Goal: Transaction & Acquisition: Book appointment/travel/reservation

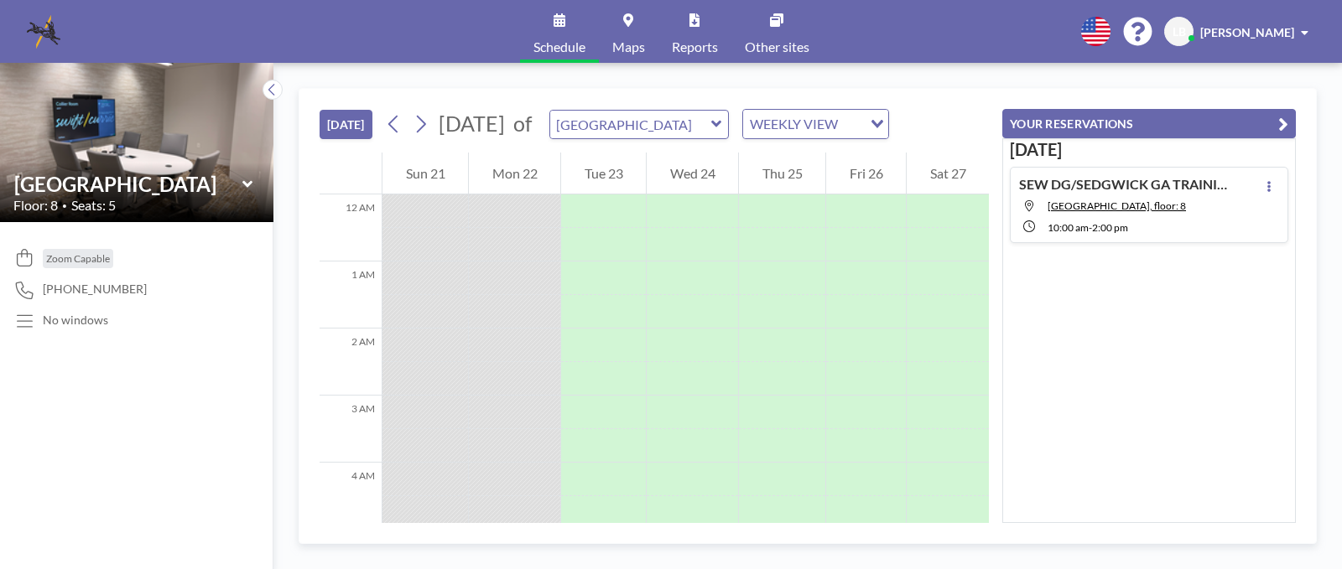
scroll to position [637, 0]
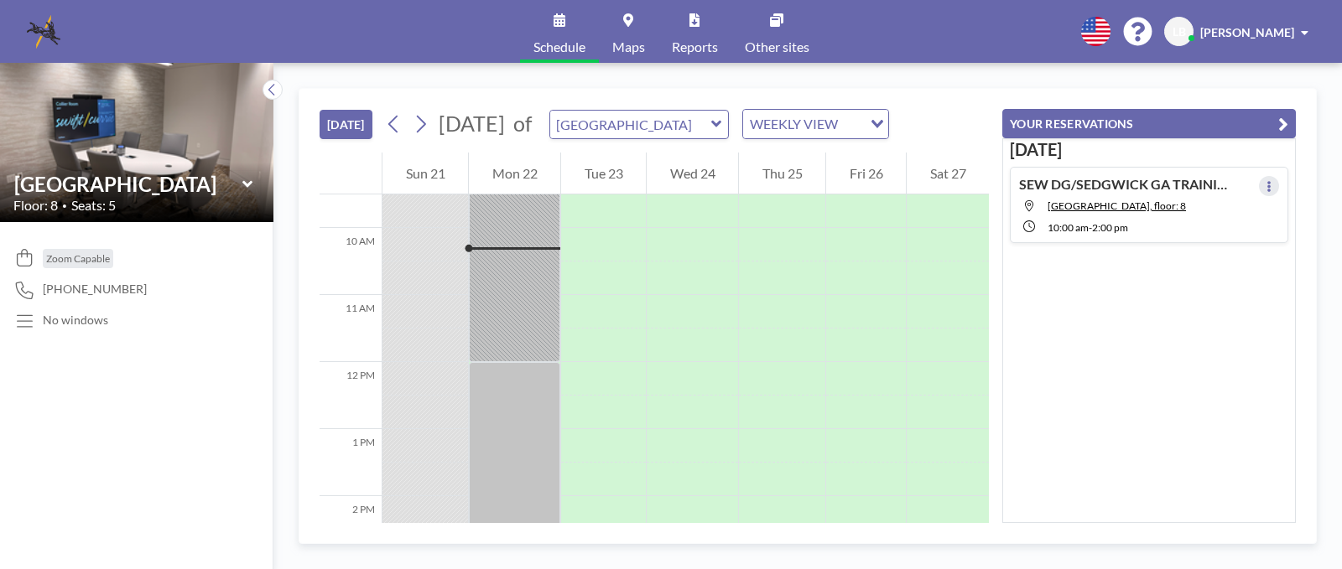
click at [1265, 182] on button at bounding box center [1269, 186] width 20 height 20
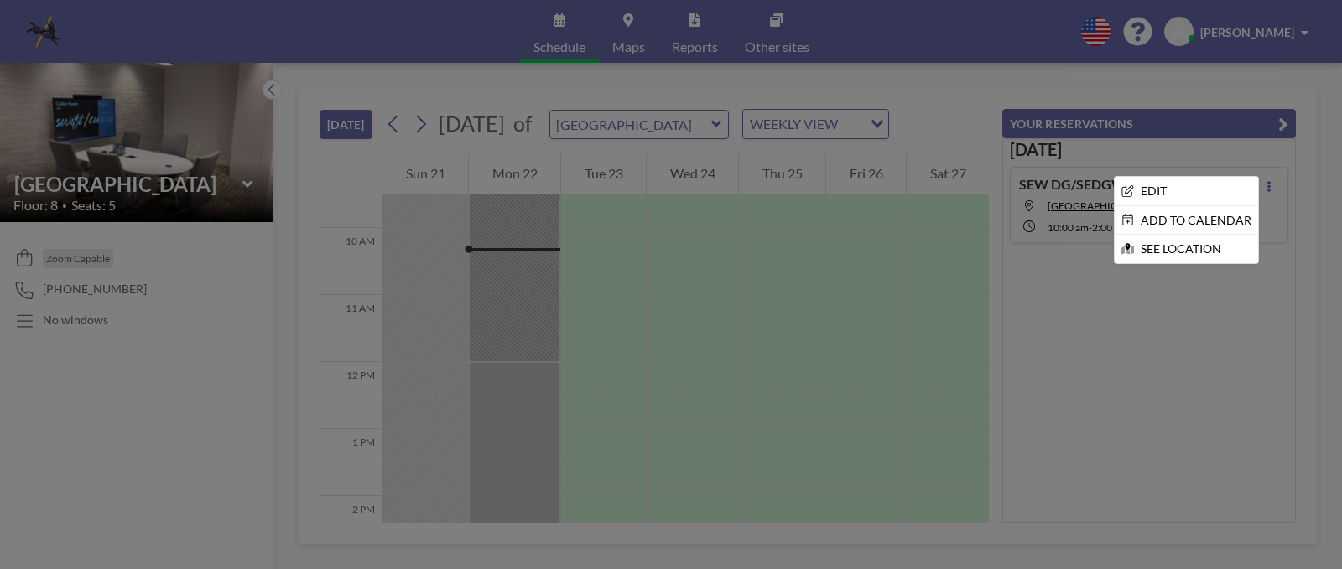
click at [1096, 283] on div at bounding box center [671, 284] width 1342 height 569
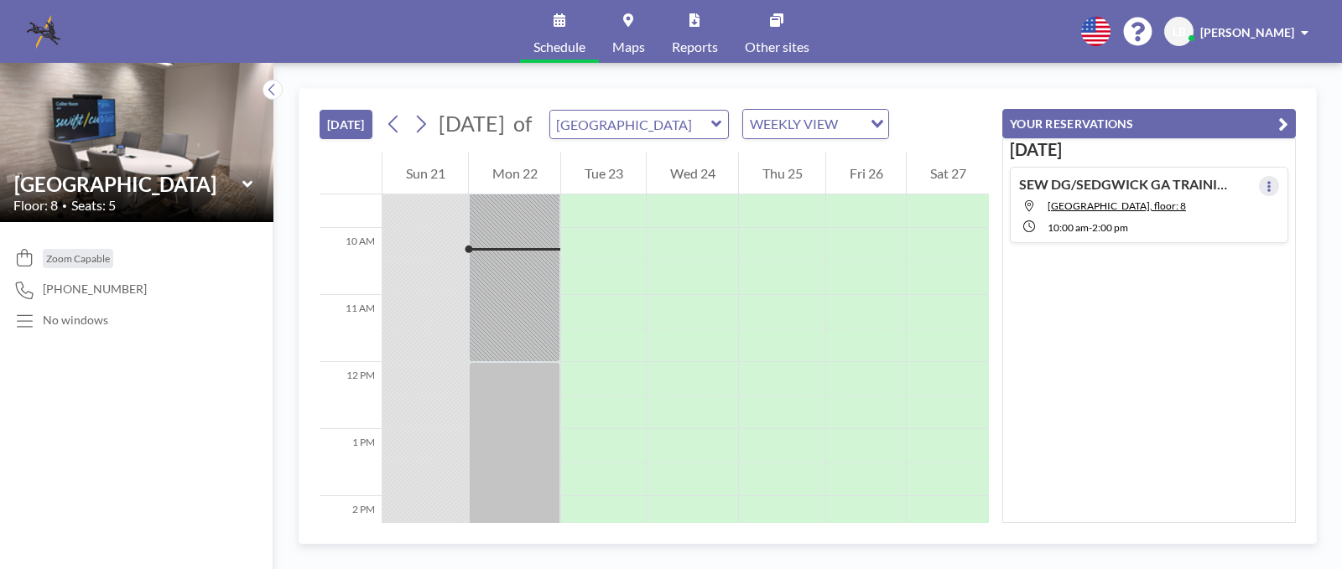
click at [1267, 186] on button at bounding box center [1269, 186] width 20 height 20
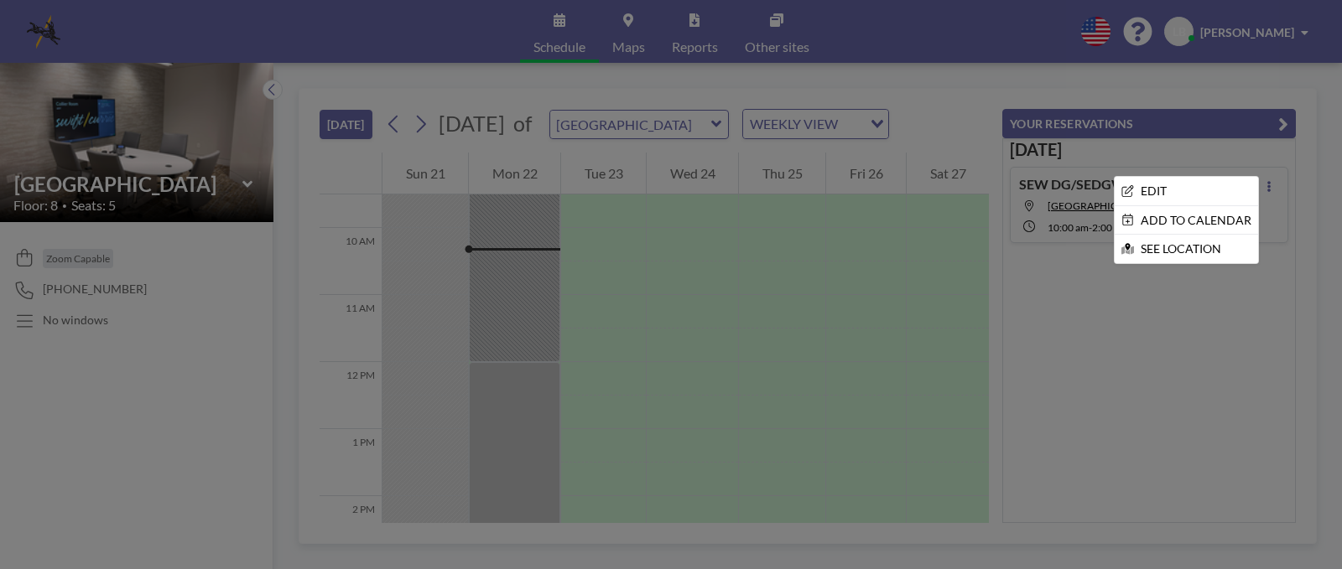
click at [1080, 280] on div at bounding box center [671, 284] width 1342 height 569
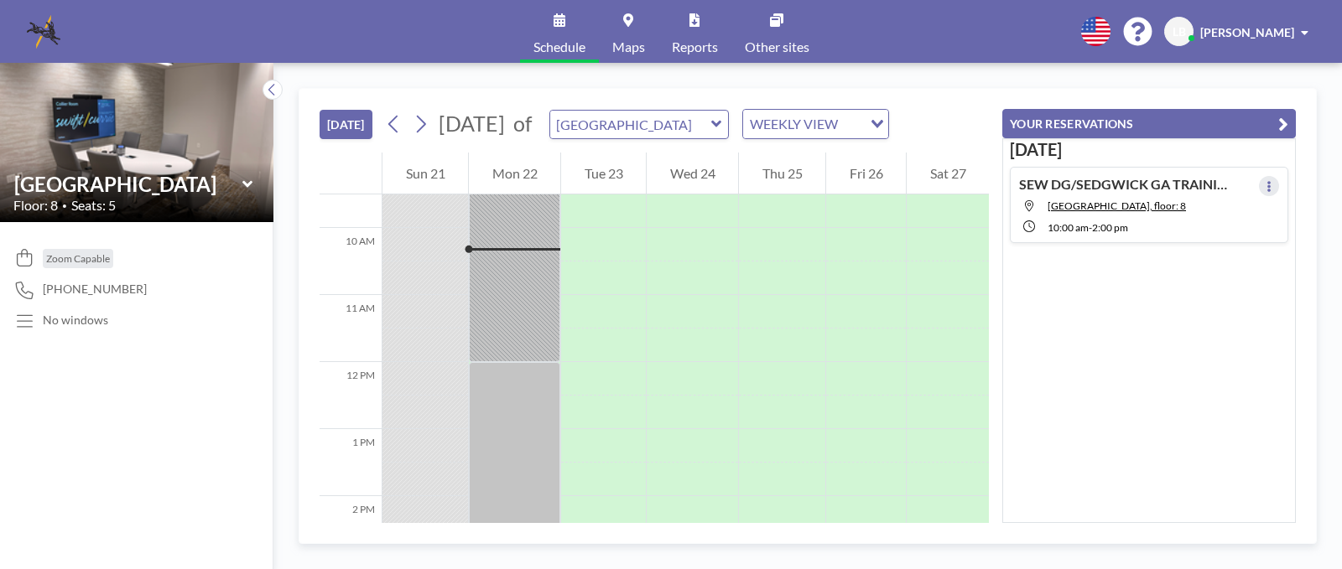
click at [1266, 181] on icon at bounding box center [1269, 186] width 7 height 11
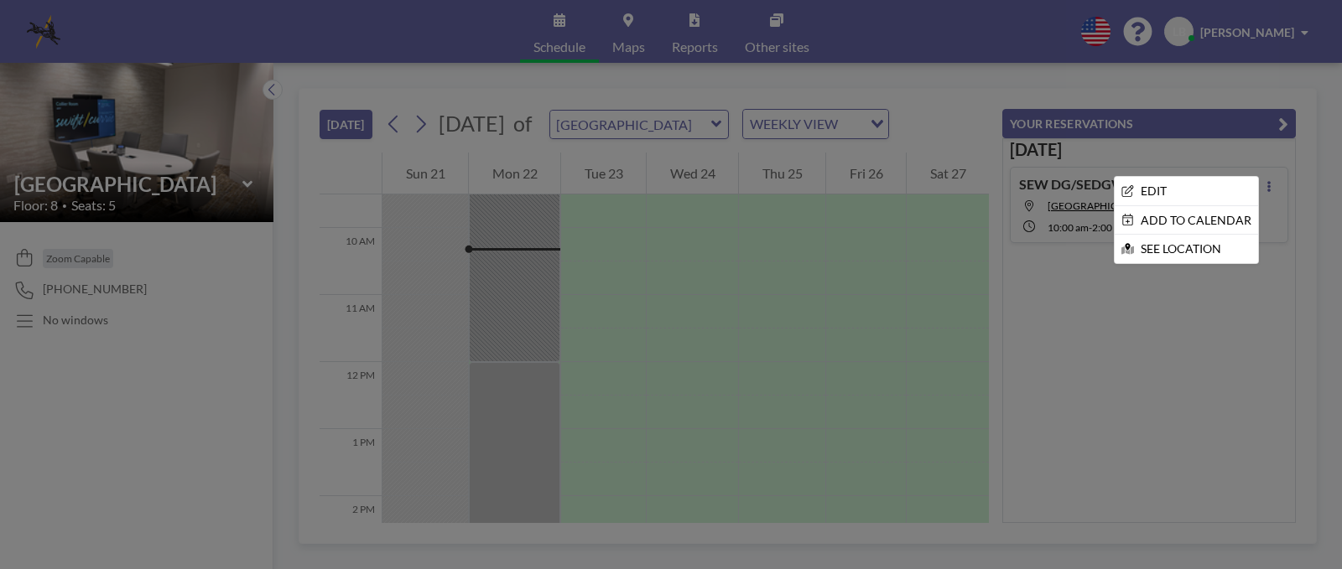
click at [1129, 325] on div at bounding box center [671, 284] width 1342 height 569
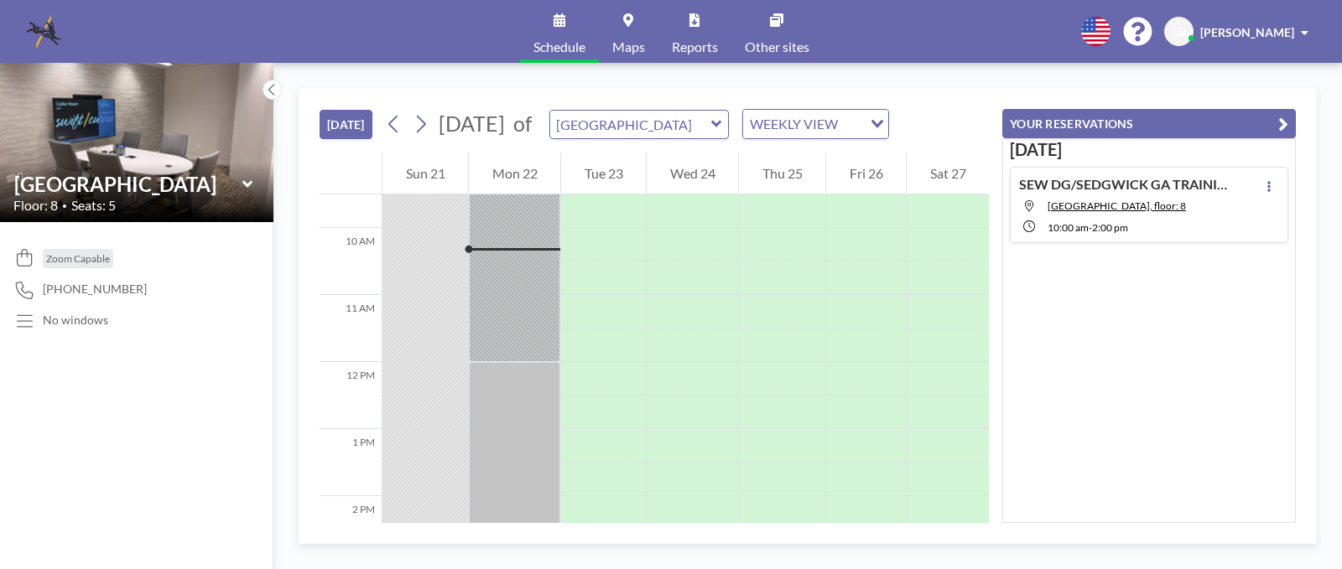
click at [722, 126] on icon at bounding box center [716, 124] width 11 height 17
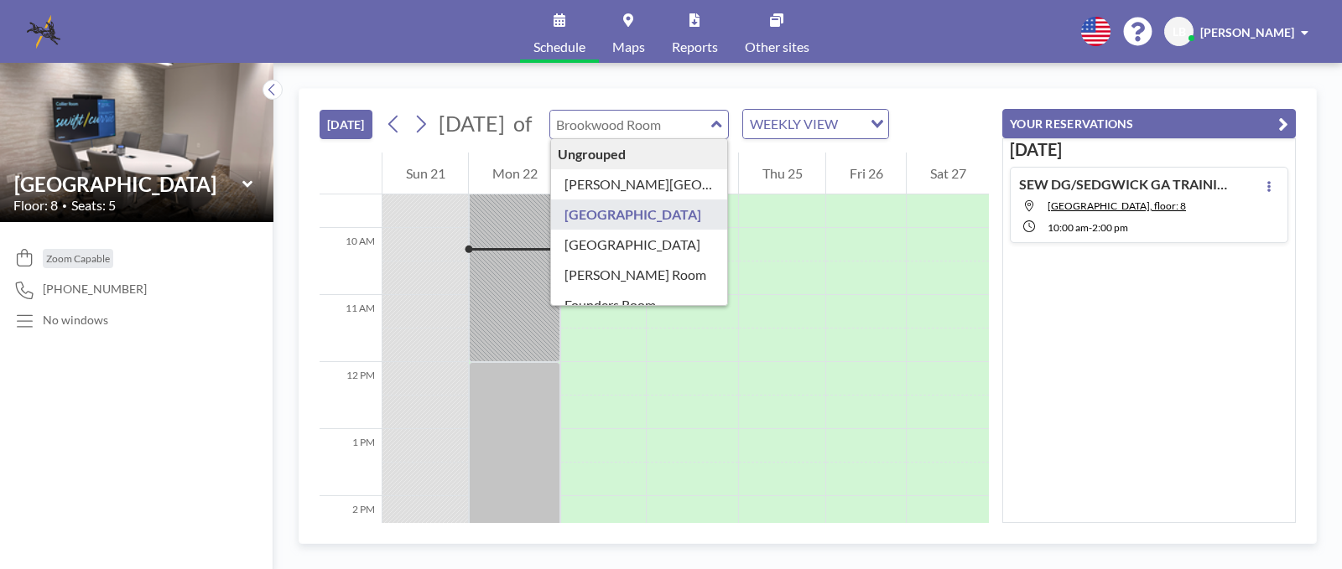
drag, startPoint x: 1265, startPoint y: 421, endPoint x: 1186, endPoint y: 363, distance: 97.8
click at [1260, 415] on div "[DATE] SEW DG/SEDGWICK GA TRAINING SEMINAR [GEOGRAPHIC_DATA], floor: 8 10:00 AM…" at bounding box center [1149, 330] width 294 height 385
click at [1102, 340] on div "[DATE] SEW DG/SEDGWICK GA TRAINING SEMINAR [GEOGRAPHIC_DATA], floor: 8 10:00 AM…" at bounding box center [1149, 330] width 294 height 385
click at [1076, 268] on div "[DATE] SEW DG/SEDGWICK GA TRAINING SEMINAR [GEOGRAPHIC_DATA], floor: 8 10:00 AM…" at bounding box center [1149, 330] width 294 height 385
click at [844, 91] on div "[DATE] [DATE] of Ungrouped [PERSON_NAME][GEOGRAPHIC_DATA] [GEOGRAPHIC_DATA] [GE…" at bounding box center [654, 121] width 669 height 64
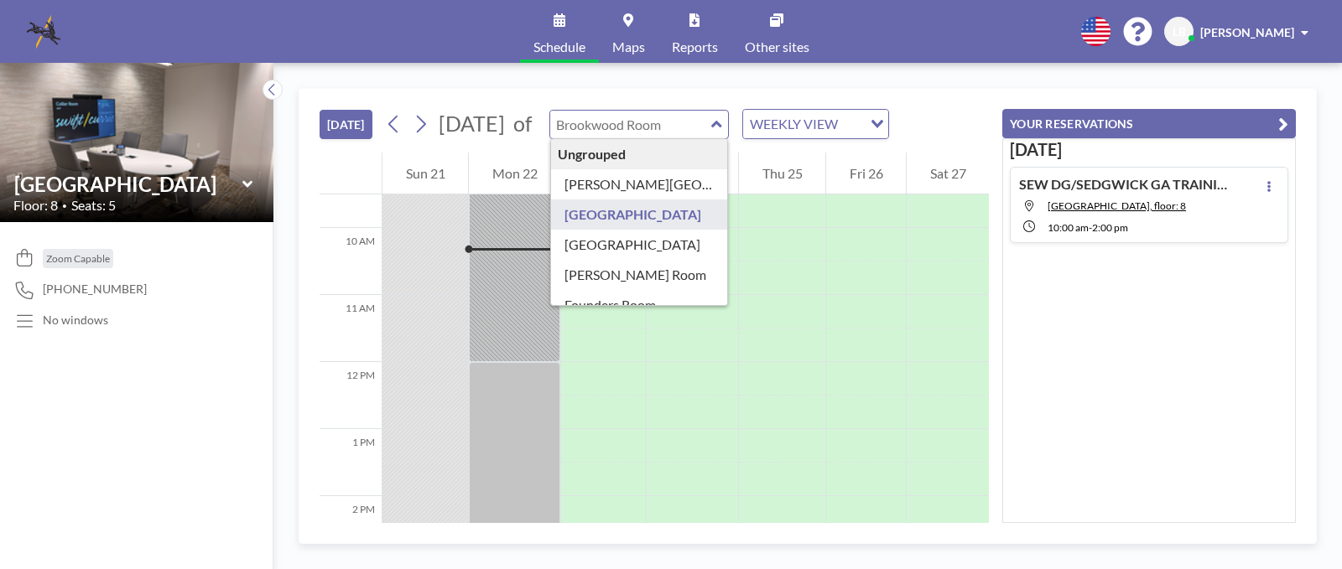
click at [1110, 274] on div "[DATE] SEW DG/SEDGWICK GA TRAINING SEMINAR [GEOGRAPHIC_DATA], floor: 8 10:00 AM…" at bounding box center [1149, 330] width 294 height 385
click at [1264, 186] on button at bounding box center [1269, 186] width 20 height 20
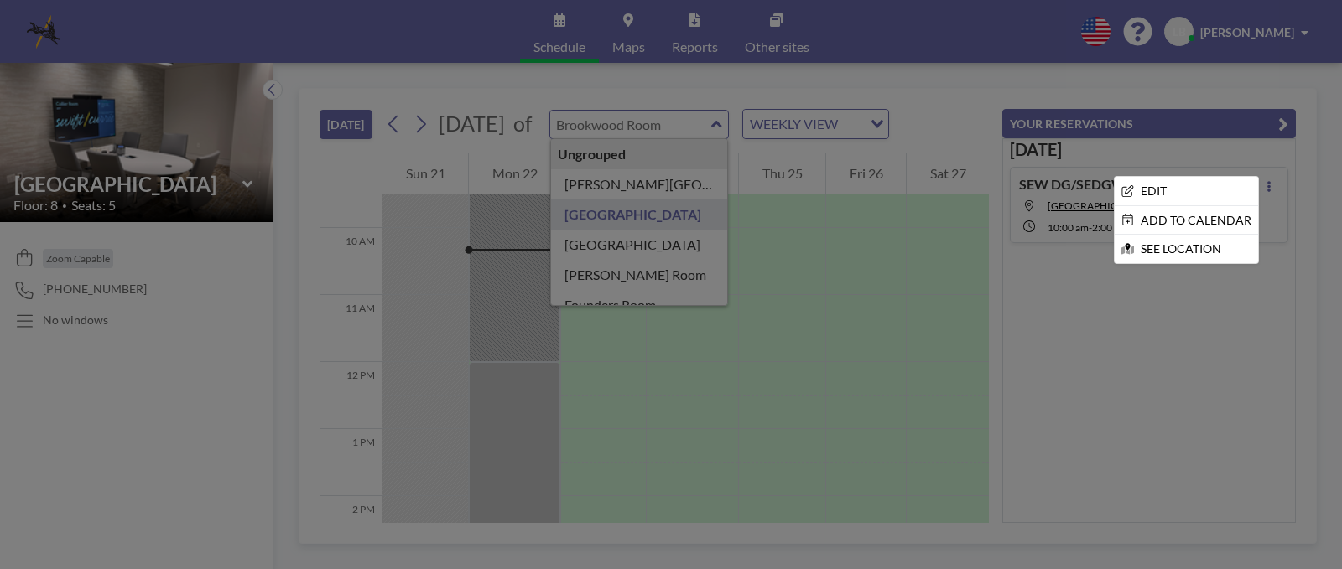
click at [1193, 304] on div at bounding box center [671, 284] width 1342 height 569
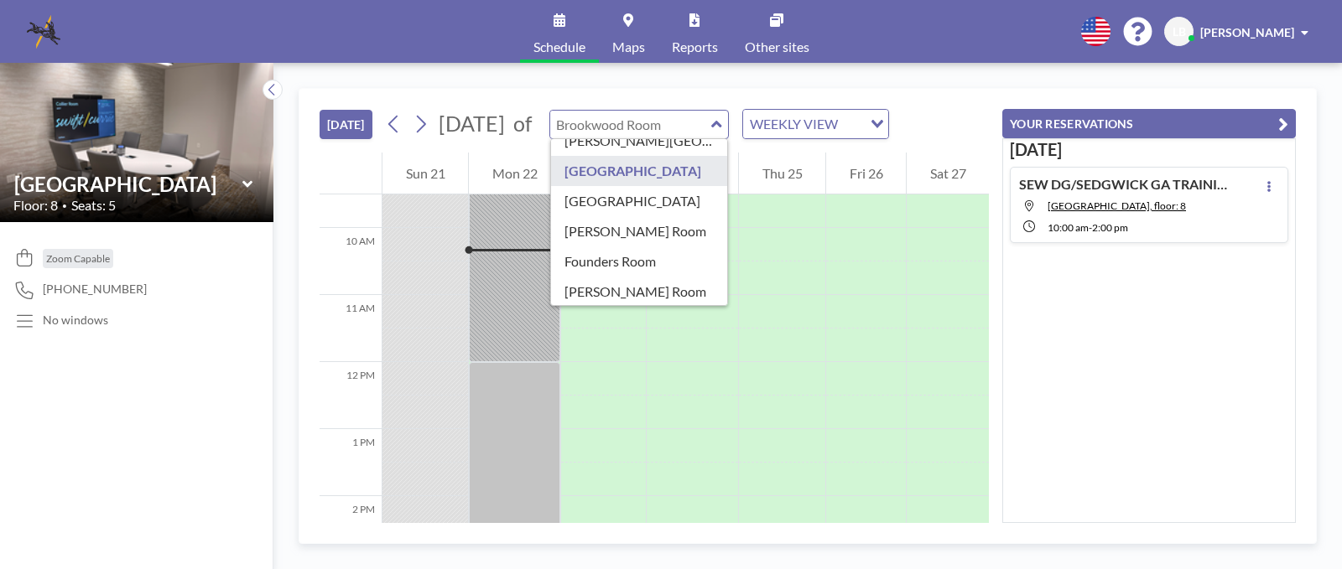
scroll to position [0, 0]
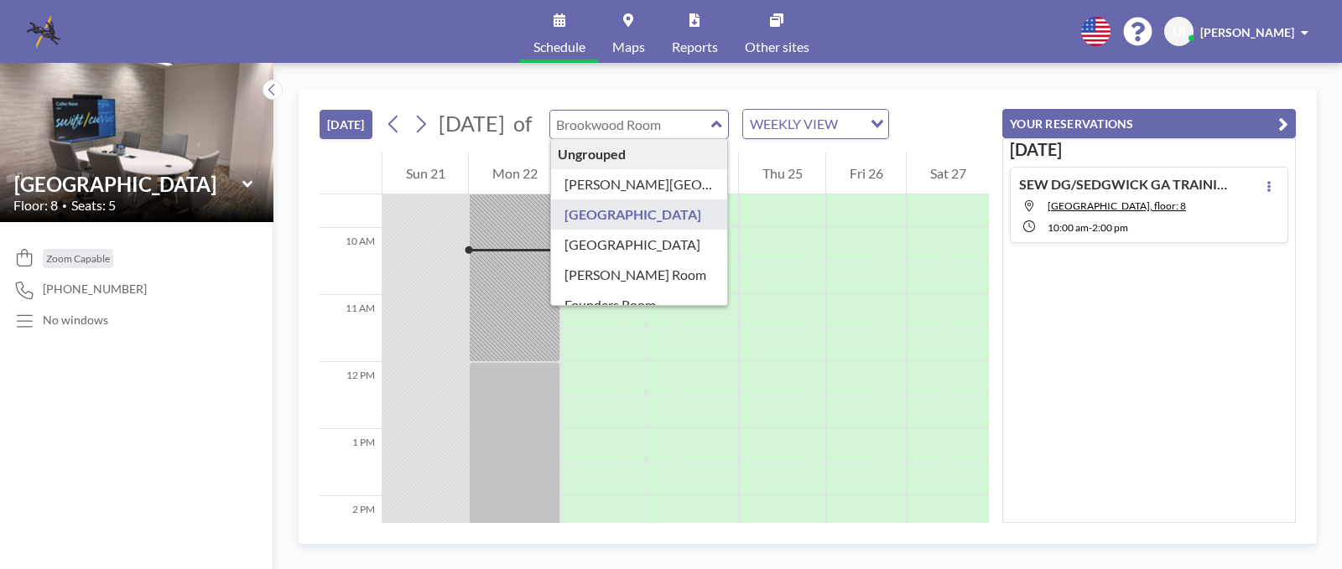
click at [1280, 119] on icon "button" at bounding box center [1283, 124] width 10 height 20
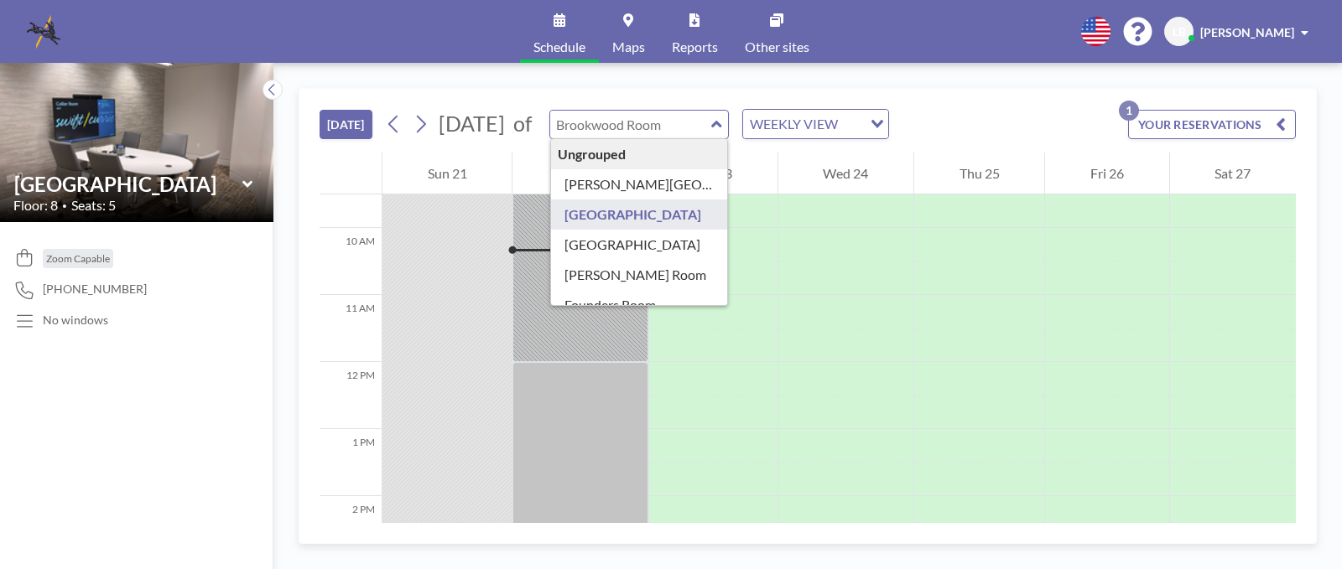
click at [1244, 127] on button "YOUR RESERVATIONS 1" at bounding box center [1212, 124] width 168 height 29
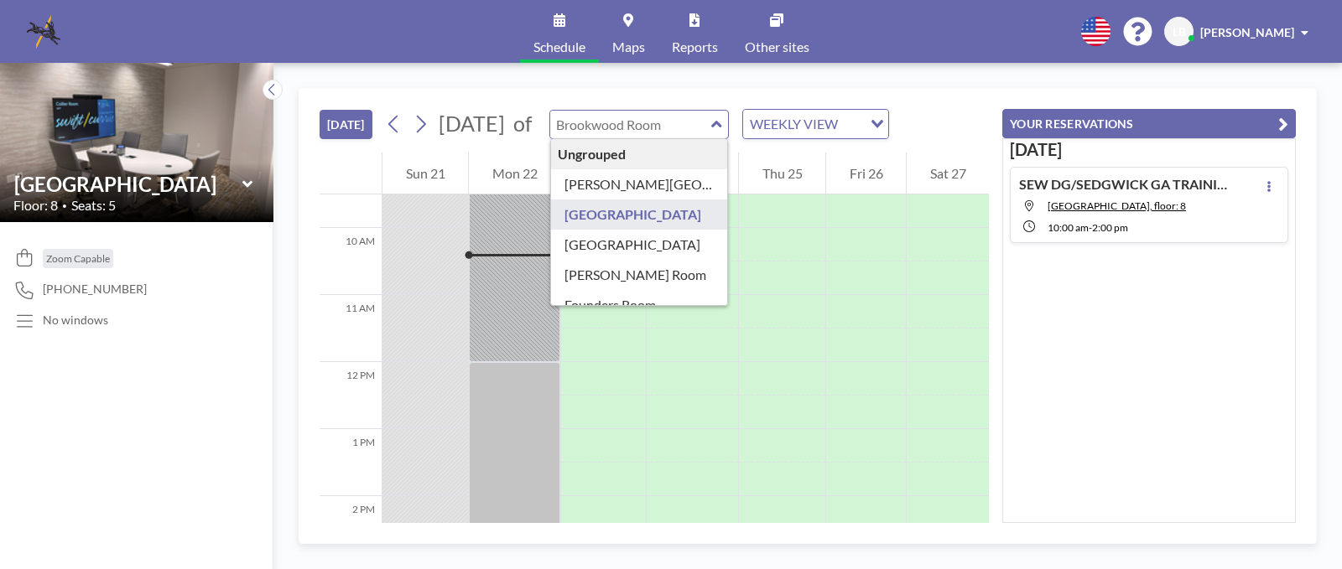
click at [565, 33] on link "Schedule" at bounding box center [559, 31] width 79 height 63
click at [746, 89] on div "[DATE] [DATE] of Ungrouped [PERSON_NAME][GEOGRAPHIC_DATA] [GEOGRAPHIC_DATA] [GE…" at bounding box center [654, 121] width 669 height 64
click at [564, 29] on link "Schedule" at bounding box center [559, 31] width 79 height 63
click at [563, 24] on icon at bounding box center [560, 19] width 12 height 13
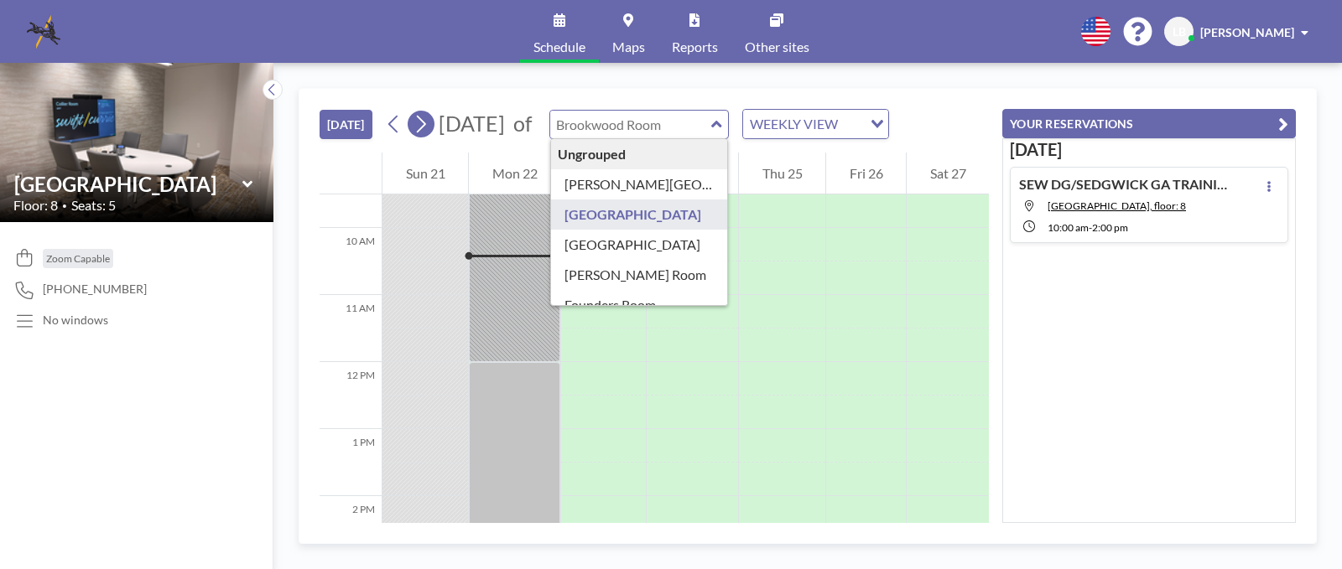
click at [424, 121] on icon at bounding box center [421, 124] width 16 height 25
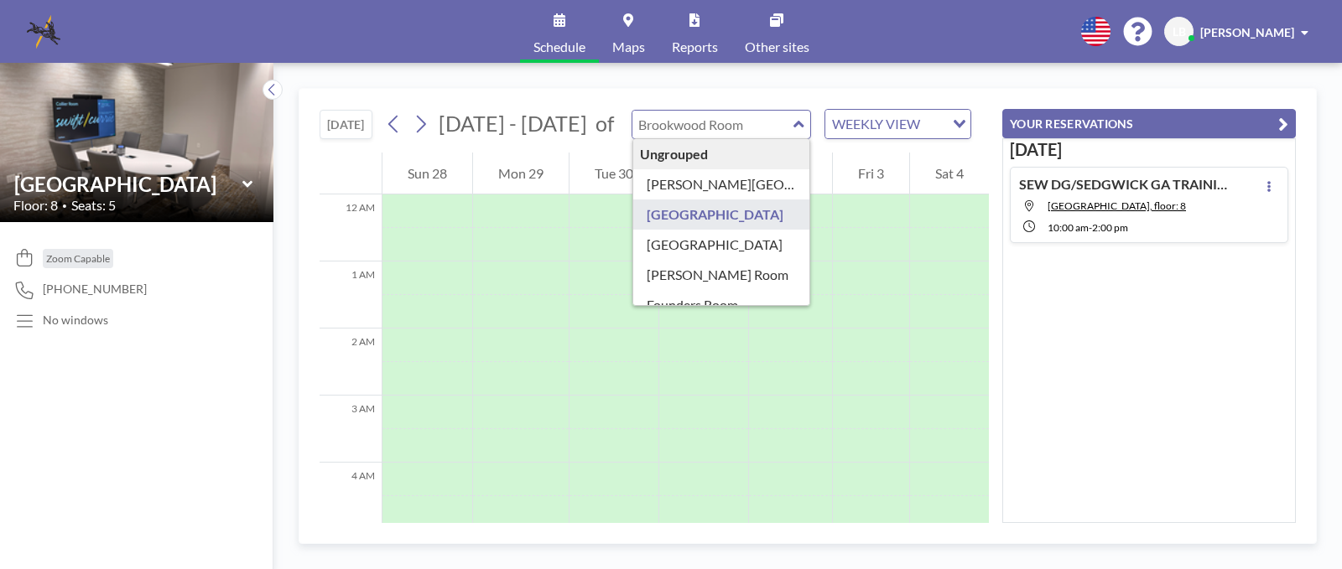
scroll to position [503, 0]
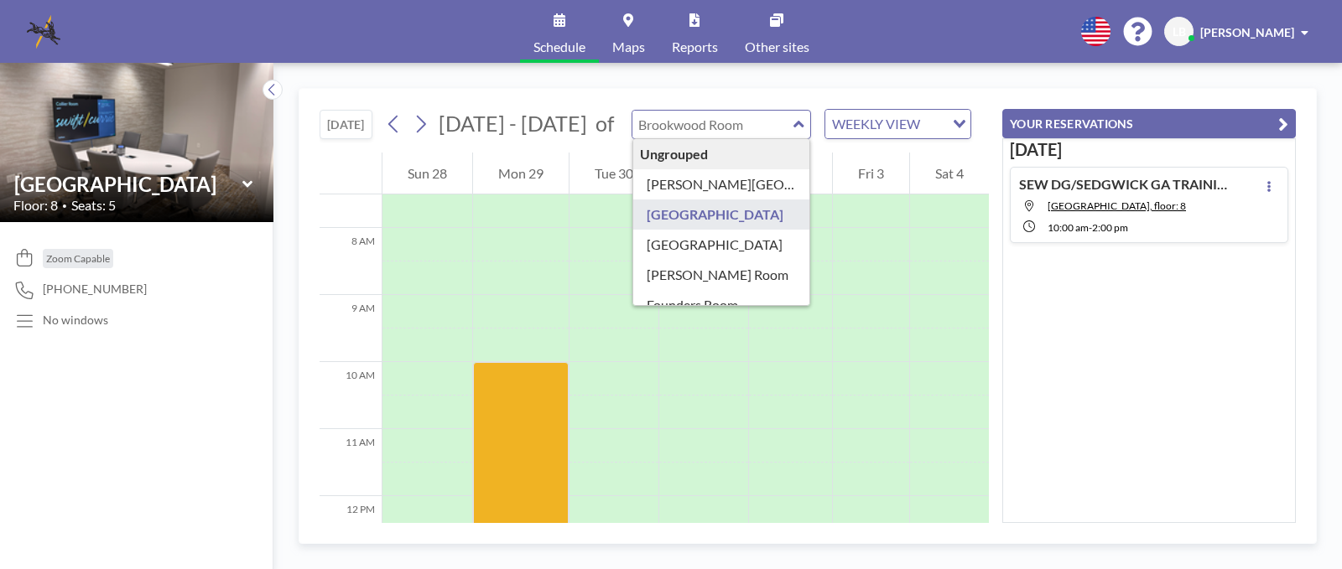
type input "[GEOGRAPHIC_DATA]"
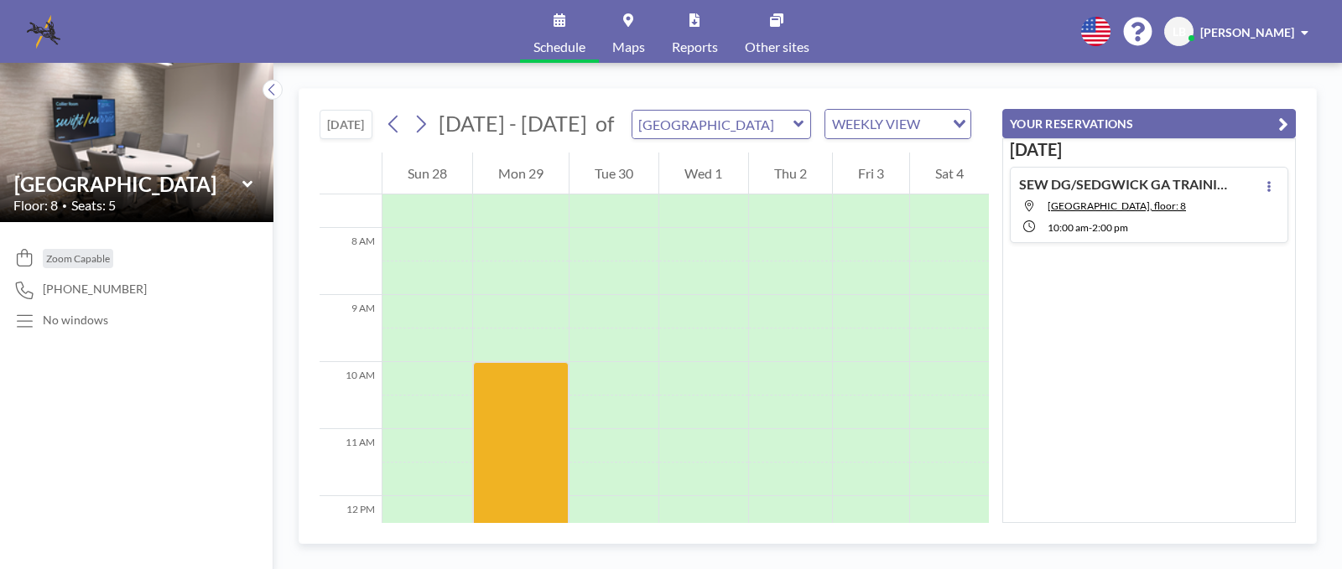
click at [687, 211] on div at bounding box center [703, 212] width 88 height 34
click at [396, 117] on icon at bounding box center [394, 124] width 16 height 25
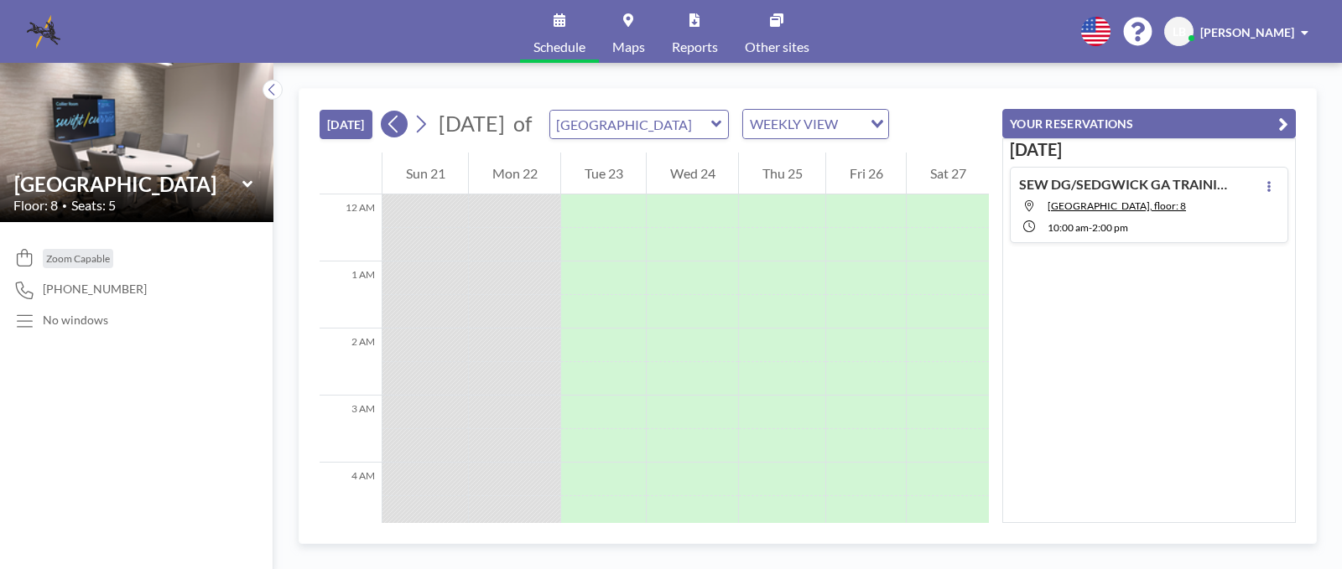
scroll to position [637, 0]
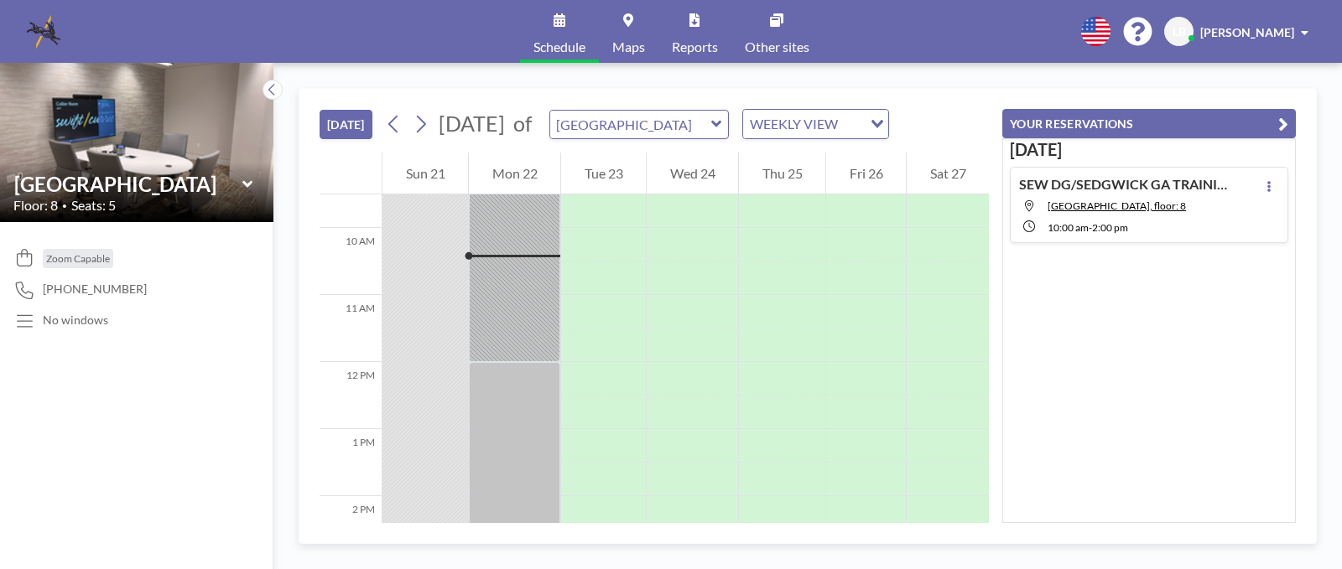
click at [355, 121] on button "[DATE]" at bounding box center [346, 124] width 53 height 29
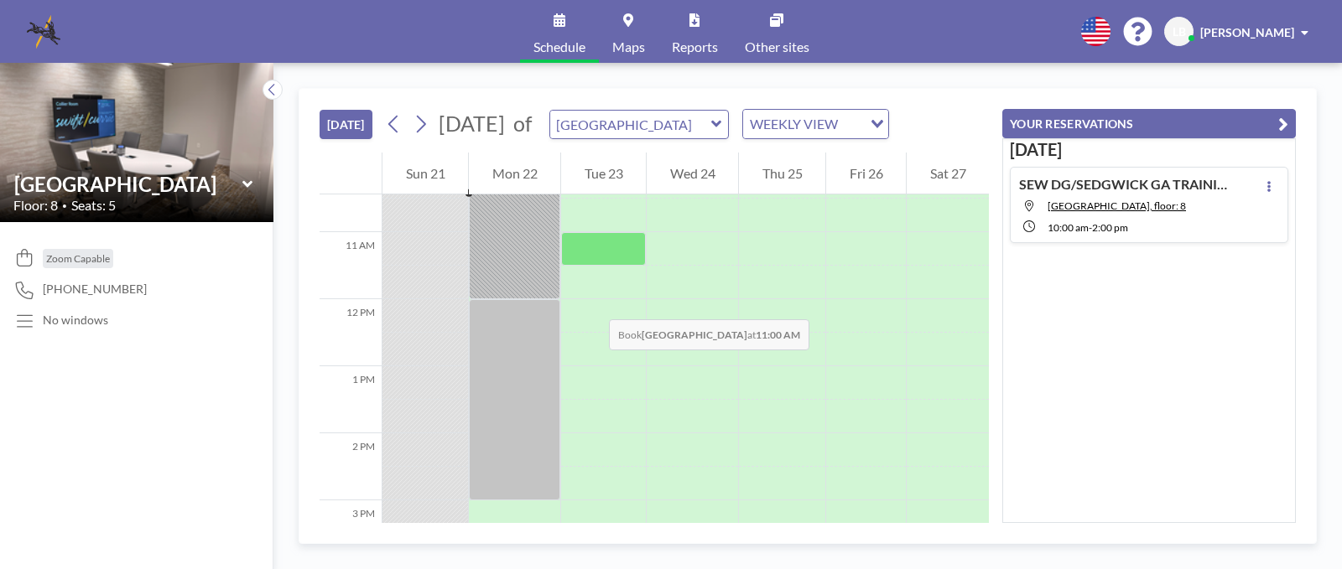
scroll to position [595, 0]
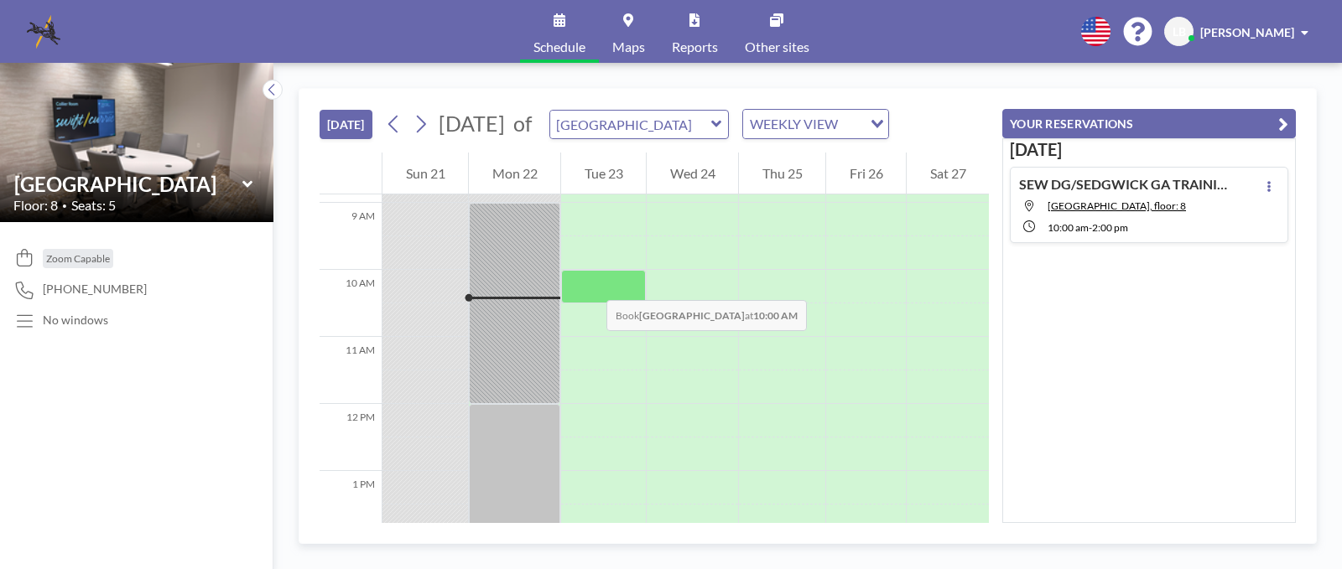
click at [590, 283] on div at bounding box center [603, 287] width 85 height 34
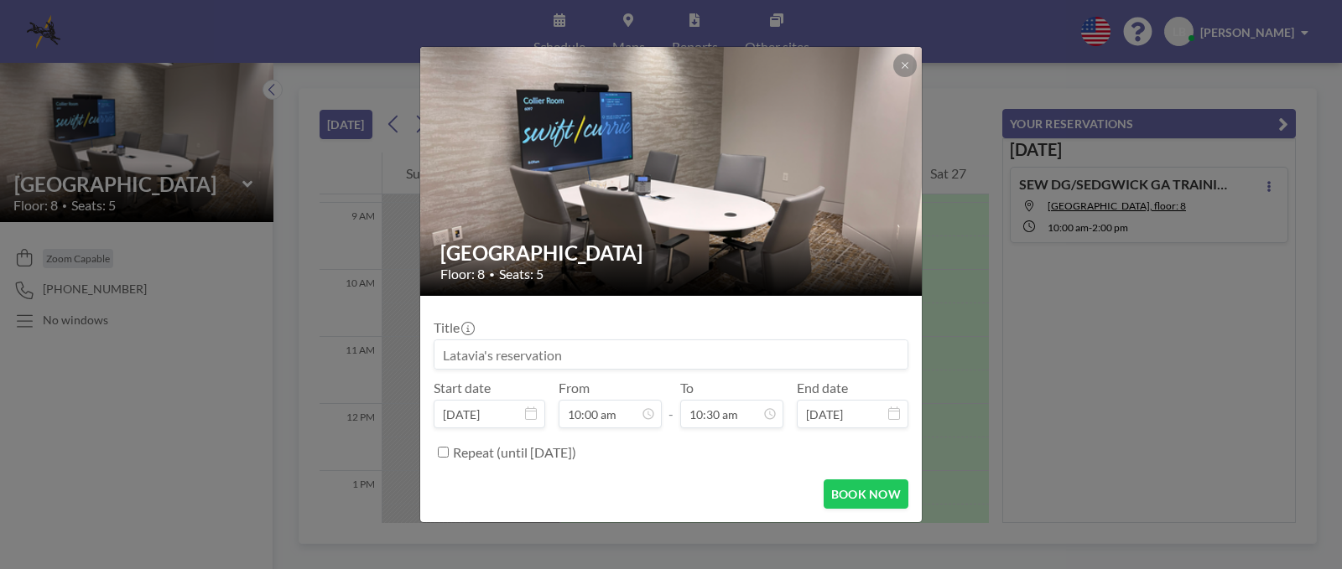
click at [590, 283] on div "[GEOGRAPHIC_DATA] Floor: 8 • Seats: 5" at bounding box center [671, 261] width 503 height 69
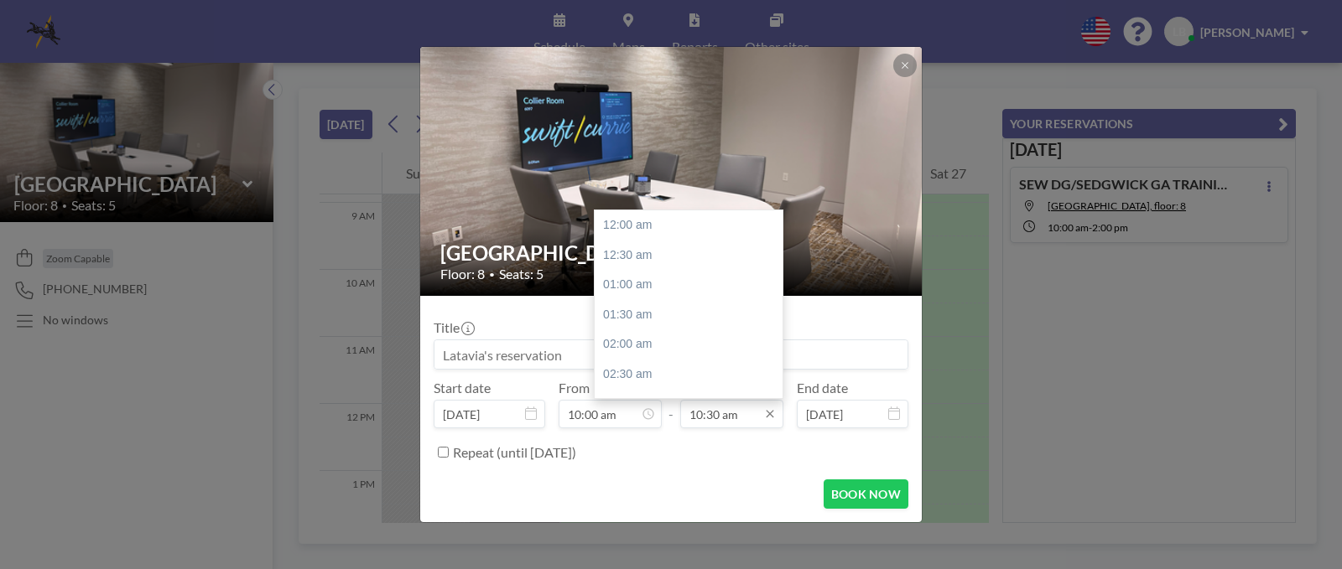
scroll to position [627, 0]
click at [737, 414] on input "10:30 am" at bounding box center [731, 414] width 103 height 29
click at [619, 314] on div "12:00 pm" at bounding box center [693, 315] width 196 height 30
type input "12:00 pm"
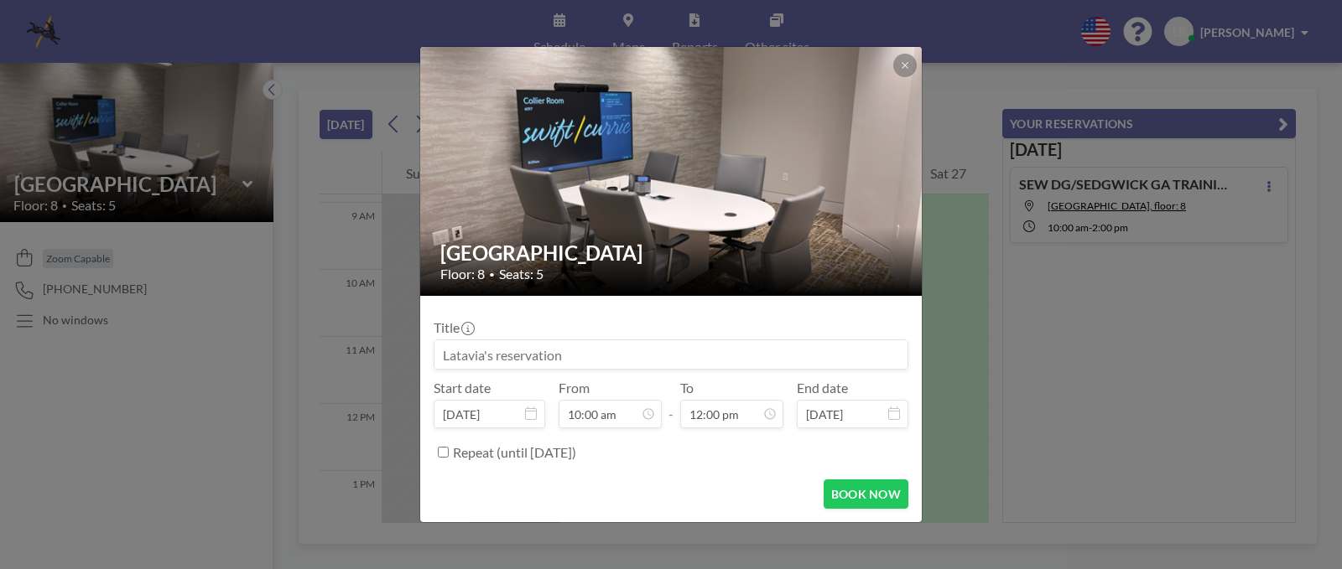
scroll to position [716, 0]
click at [893, 500] on button "BOOK NOW" at bounding box center [866, 494] width 85 height 29
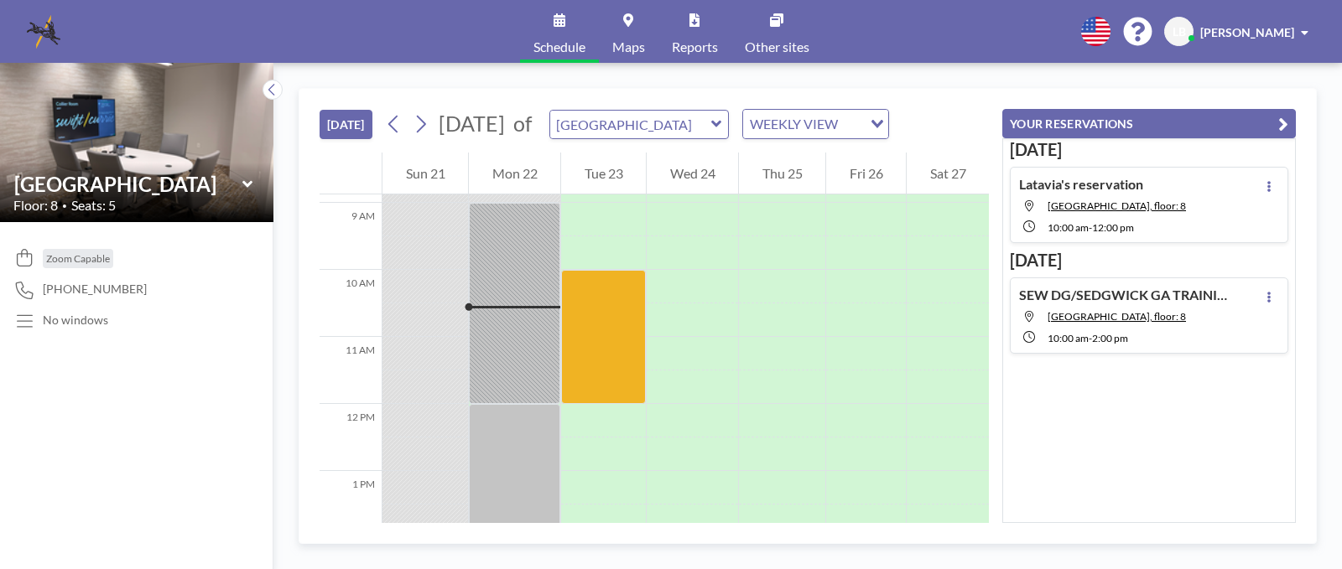
click at [1163, 388] on div "[DATE] Latavia's [GEOGRAPHIC_DATA], floor: 8 10:00 AM - 12:00 PM [DATE] SEW DG/…" at bounding box center [1149, 330] width 294 height 385
